Goal: Task Accomplishment & Management: Use online tool/utility

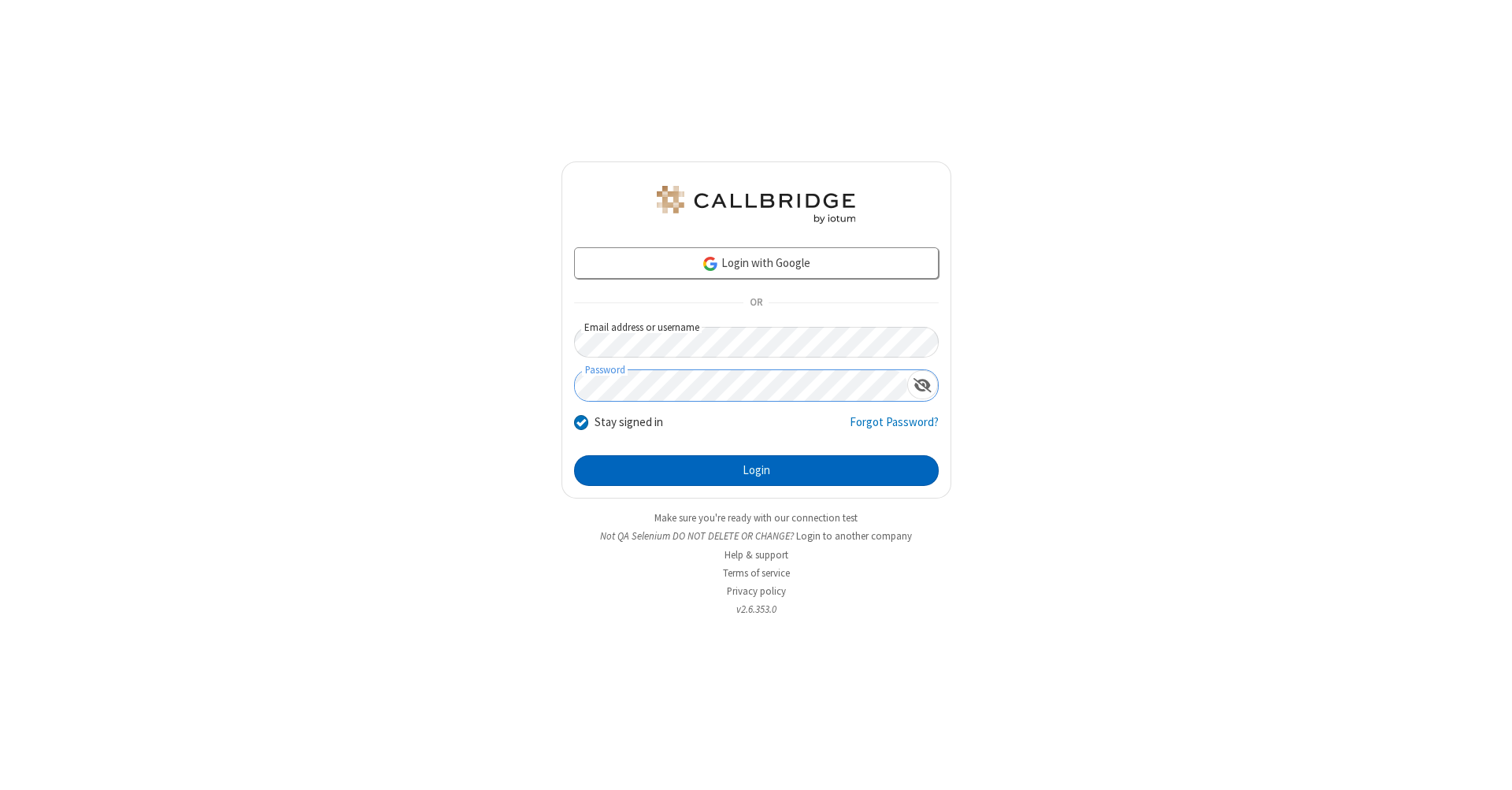
click at [756, 471] on button "Login" at bounding box center [757, 471] width 365 height 32
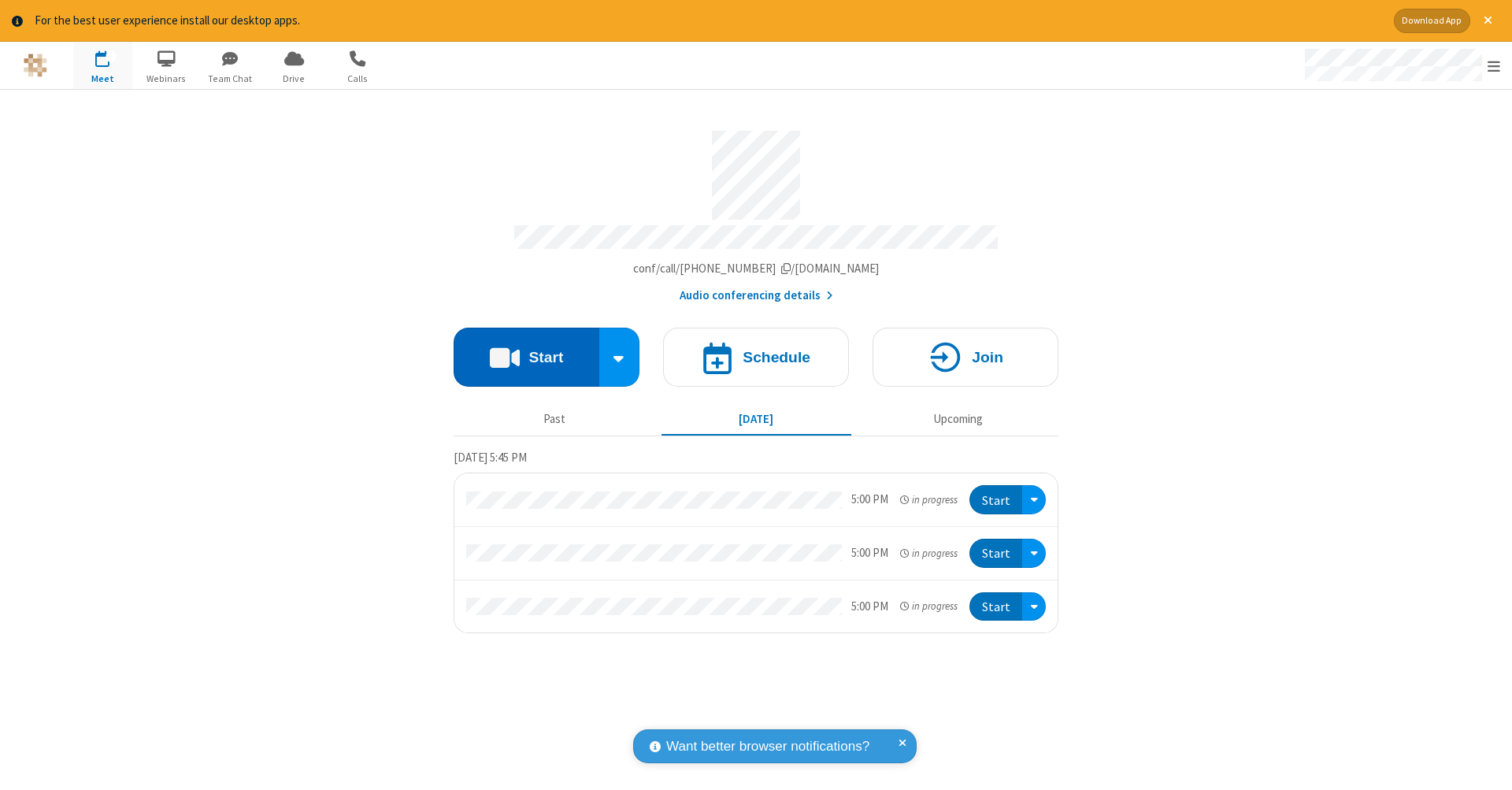
click at [526, 349] on button "Start" at bounding box center [526, 357] width 146 height 59
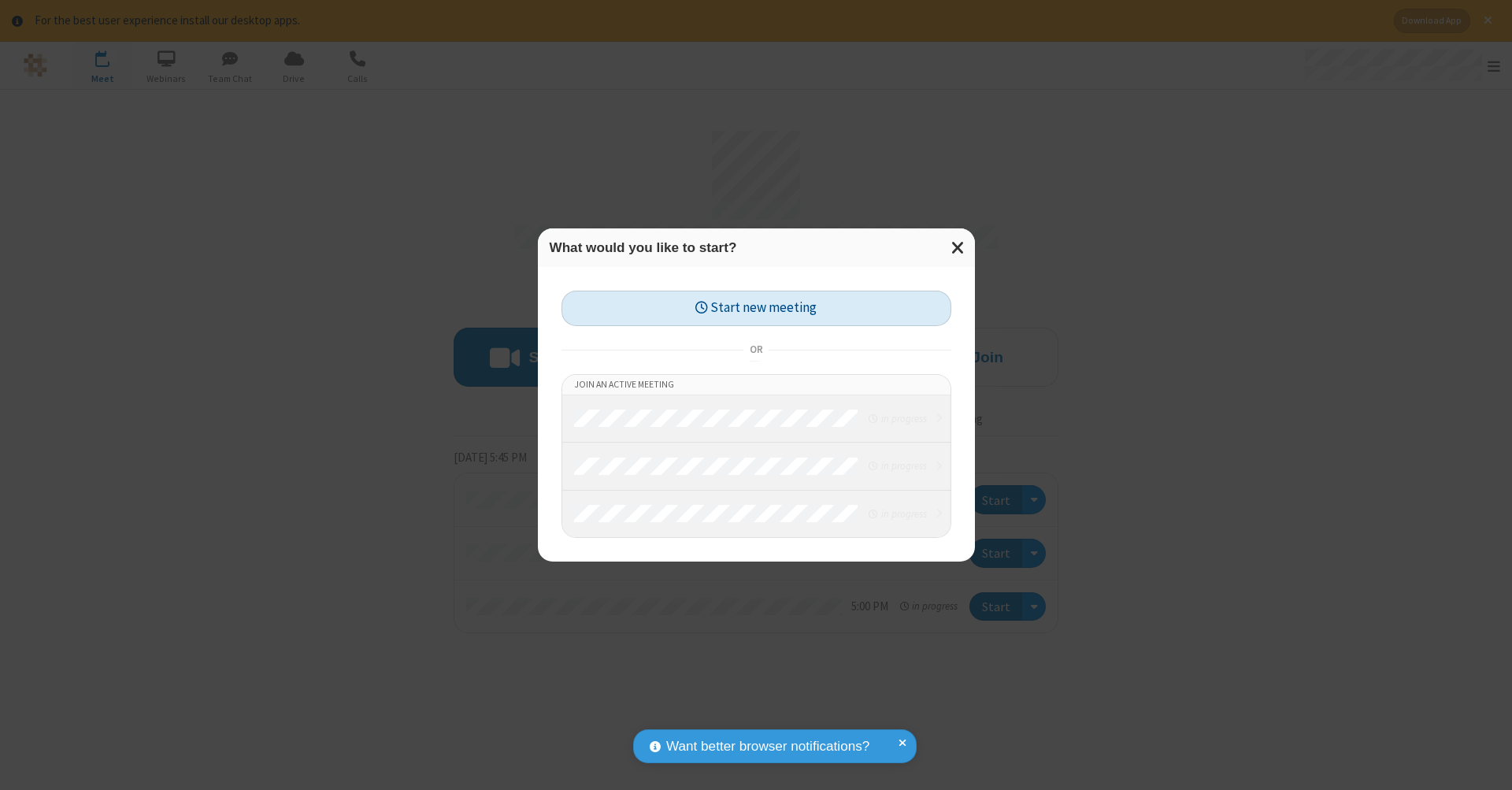
click at [756, 309] on button "Start new meeting" at bounding box center [757, 309] width 390 height 36
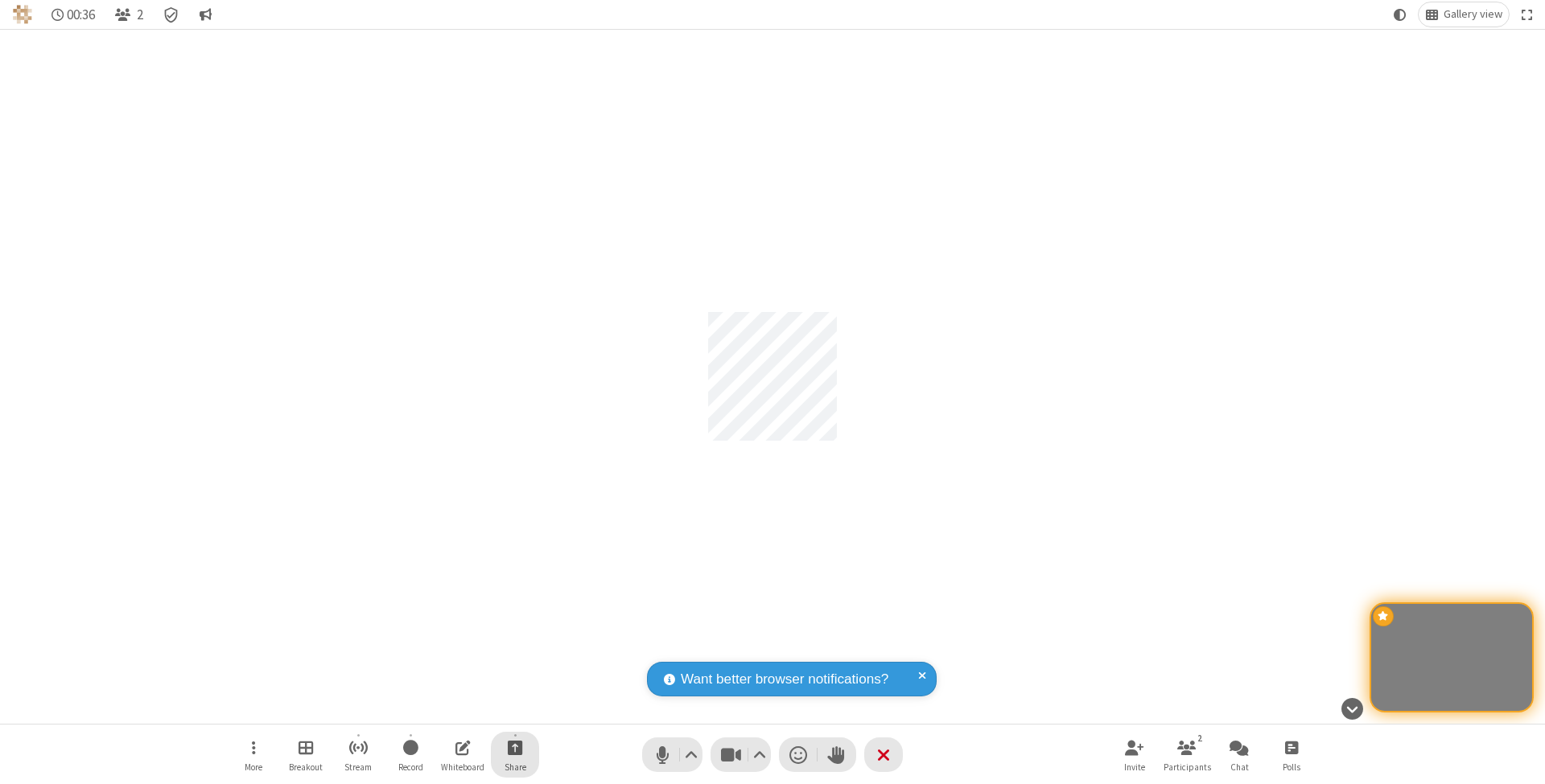
click at [514, 748] on span "Start sharing" at bounding box center [515, 748] width 16 height 20
click at [450, 709] on span "Share my screen" at bounding box center [450, 711] width 19 height 14
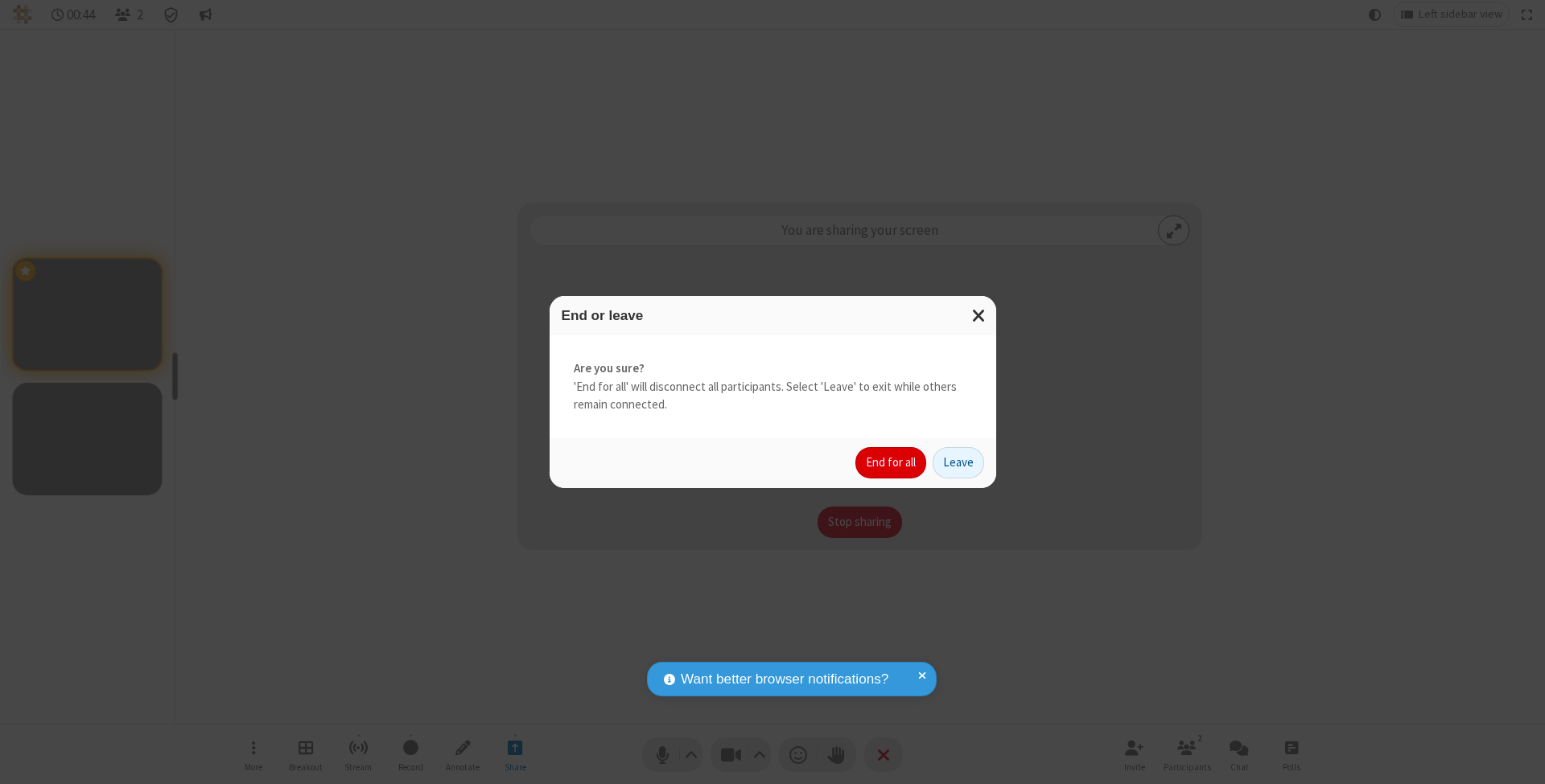
click at [891, 462] on button "End for all" at bounding box center [891, 463] width 71 height 32
